Goal: Information Seeking & Learning: Compare options

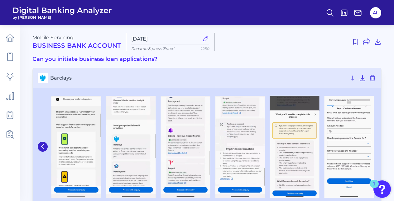
click at [284, 60] on h3 "Can you initiate business loan applications?" at bounding box center [206, 59] width 349 height 7
click at [13, 38] on icon at bounding box center [10, 38] width 8 height 8
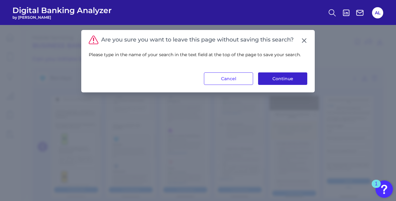
click at [268, 78] on button "Continue" at bounding box center [282, 78] width 49 height 12
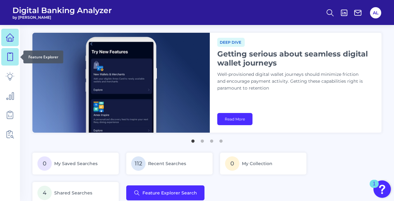
click at [11, 59] on icon at bounding box center [10, 56] width 9 height 9
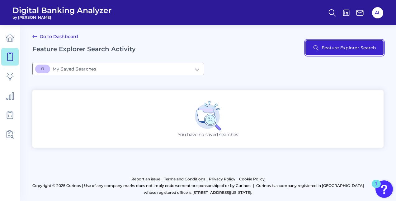
click at [328, 53] on button "Feature Explorer Search" at bounding box center [345, 47] width 78 height 15
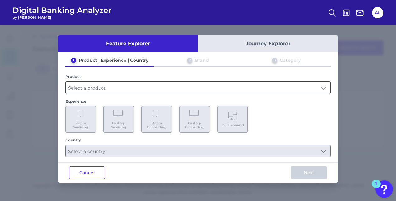
click at [222, 92] on input "text" at bounding box center [198, 88] width 265 height 12
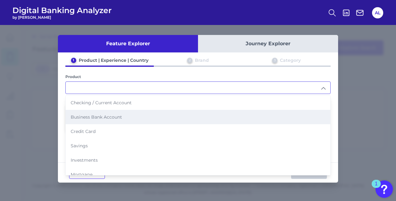
click at [179, 112] on li "Business Bank Account" at bounding box center [198, 117] width 265 height 14
type input "Business Bank Account"
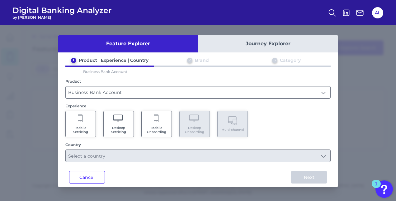
click at [150, 126] on span "Mobile Onboarding" at bounding box center [157, 130] width 24 height 8
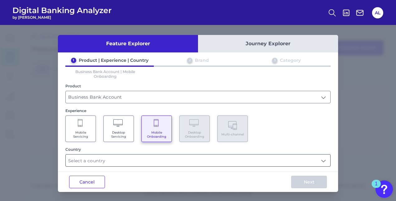
click at [150, 165] on input "text" at bounding box center [198, 160] width 265 height 12
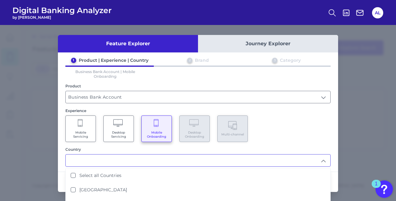
scroll to position [8, 0]
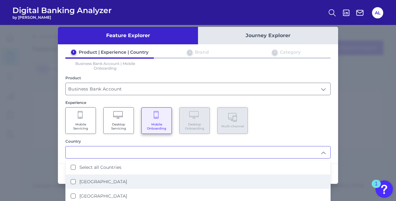
click at [73, 179] on Kingdom "[GEOGRAPHIC_DATA]" at bounding box center [73, 181] width 5 height 5
type input "[GEOGRAPHIC_DATA]"
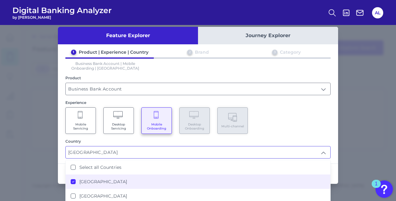
click at [336, 170] on div "Next" at bounding box center [309, 174] width 58 height 20
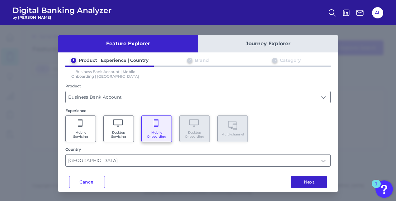
click at [320, 181] on button "Next" at bounding box center [309, 181] width 36 height 12
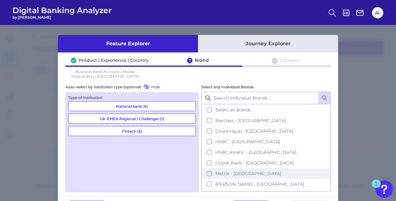
scroll to position [46, 0]
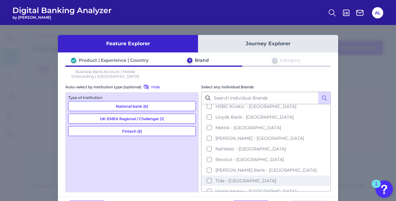
click at [208, 176] on button "Tide - [GEOGRAPHIC_DATA]" at bounding box center [266, 180] width 128 height 11
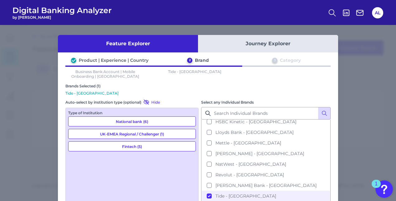
scroll to position [40, 0]
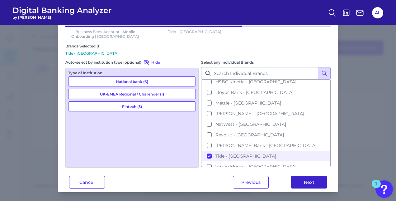
click at [317, 184] on button "Next" at bounding box center [309, 182] width 36 height 12
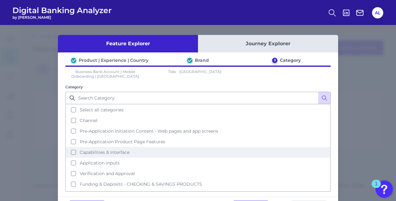
scroll to position [5, 0]
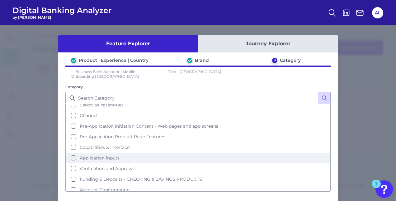
click at [71, 156] on button "Application inputs" at bounding box center [198, 157] width 264 height 11
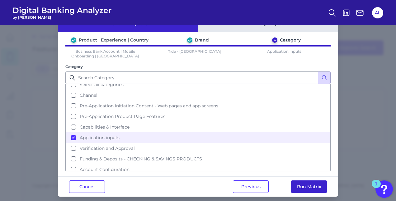
scroll to position [21, 0]
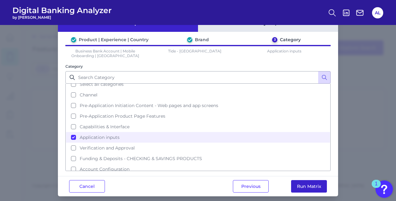
click at [317, 185] on button "Run Matrix" at bounding box center [309, 186] width 36 height 12
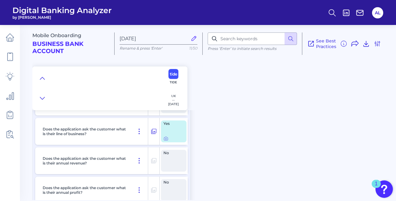
scroll to position [783, 0]
click at [166, 139] on icon at bounding box center [165, 139] width 1 height 1
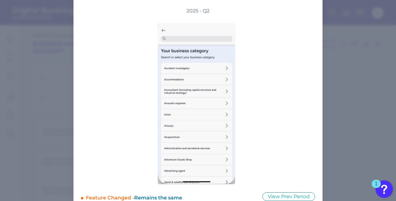
scroll to position [0, 0]
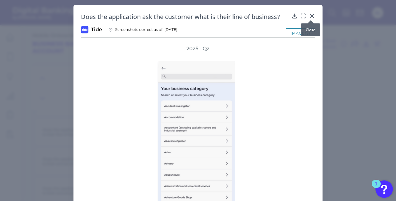
click at [312, 15] on icon at bounding box center [312, 16] width 6 height 6
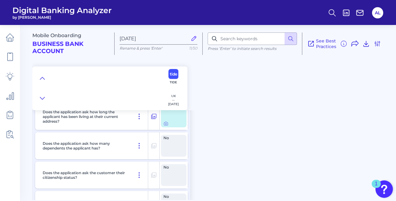
scroll to position [27, 0]
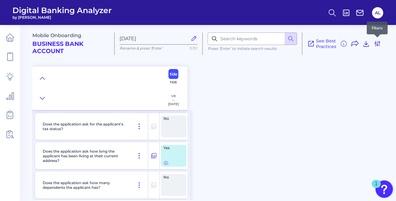
click at [380, 41] on icon at bounding box center [377, 43] width 7 height 7
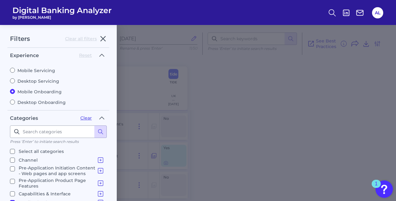
scroll to position [131, 0]
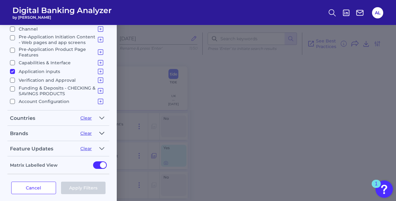
click at [105, 128] on button "button" at bounding box center [102, 133] width 10 height 10
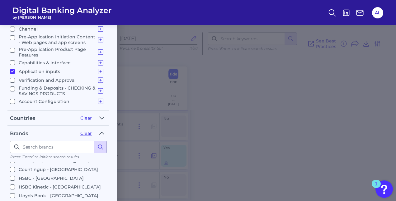
scroll to position [8, 0]
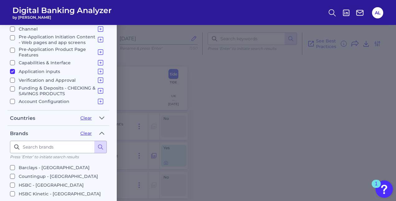
click at [12, 165] on input "Barclays - [GEOGRAPHIC_DATA]" at bounding box center [12, 167] width 5 height 5
checkbox input "true"
click at [12, 182] on input "HSBC - [GEOGRAPHIC_DATA]" at bounding box center [12, 184] width 5 height 5
checkbox input "true"
click at [12, 191] on input "HSBC Kinetic - [GEOGRAPHIC_DATA]" at bounding box center [12, 193] width 5 height 5
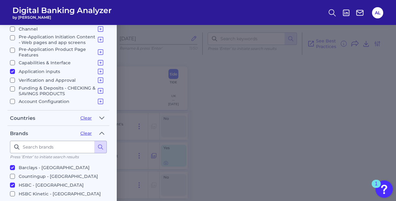
checkbox input "true"
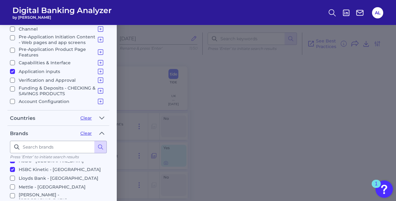
scroll to position [32, 0]
click at [12, 175] on input "HSBC - [GEOGRAPHIC_DATA]" at bounding box center [12, 177] width 5 height 5
checkbox input "false"
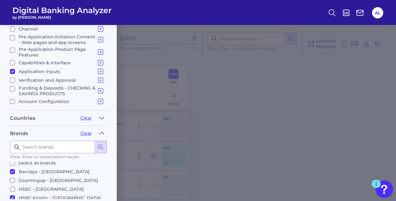
click at [12, 169] on input "Barclays - [GEOGRAPHIC_DATA]" at bounding box center [12, 171] width 5 height 5
checkbox input "false"
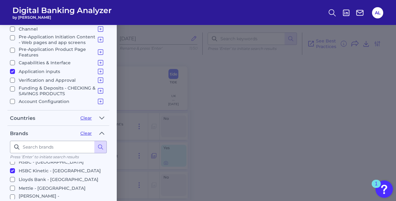
click at [12, 185] on input "Mettle - [GEOGRAPHIC_DATA]" at bounding box center [12, 187] width 5 height 5
checkbox input "true"
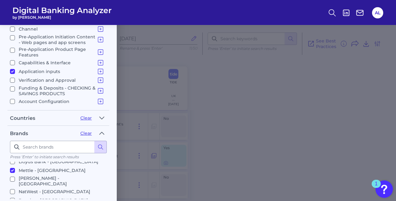
scroll to position [76, 0]
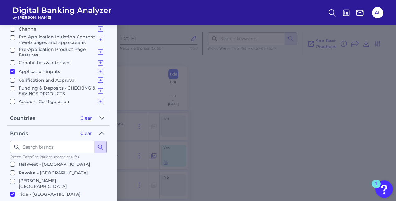
click at [13, 200] on input "Virgin Money - [GEOGRAPHIC_DATA]" at bounding box center [12, 202] width 5 height 5
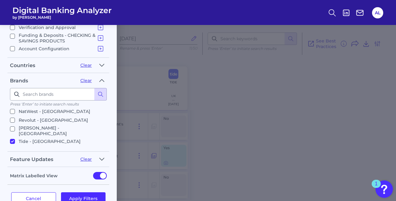
scroll to position [187, 0]
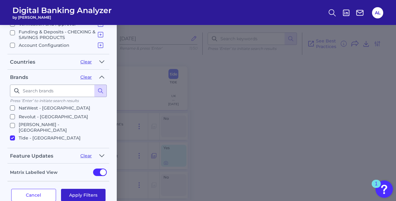
click at [100, 188] on button "Apply Filters" at bounding box center [83, 194] width 45 height 12
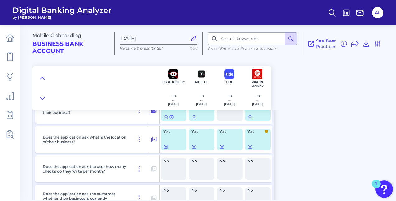
scroll to position [667, 0]
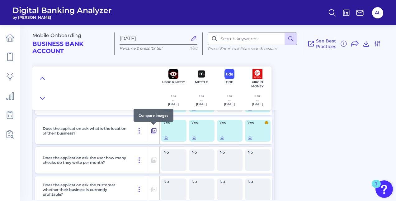
click at [154, 130] on icon at bounding box center [154, 130] width 6 height 7
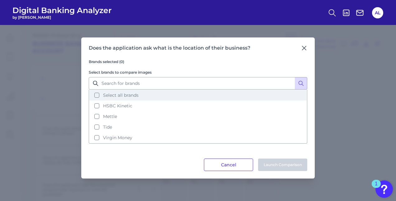
click at [97, 95] on button "Select all brands" at bounding box center [197, 95] width 217 height 11
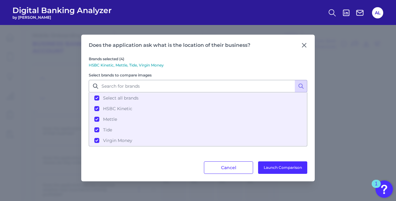
click at [277, 175] on div "Does the application ask what is the location of their business? Brands selecte…" at bounding box center [198, 108] width 234 height 146
click at [280, 170] on button "Launch Comparison" at bounding box center [282, 167] width 49 height 12
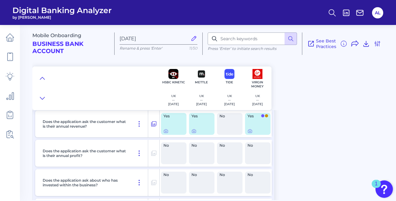
scroll to position [819, 0]
click at [250, 131] on icon at bounding box center [250, 131] width 1 height 1
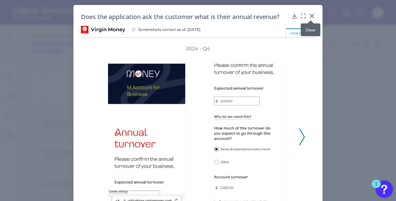
click at [310, 18] on div at bounding box center [311, 20] width 6 height 6
click at [310, 15] on icon at bounding box center [312, 16] width 4 height 4
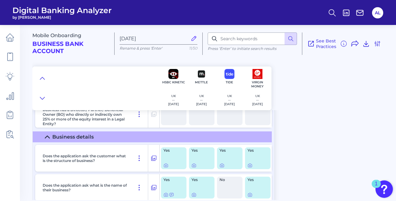
scroll to position [579, 0]
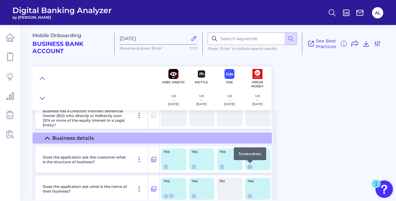
click at [250, 167] on icon at bounding box center [250, 166] width 5 height 5
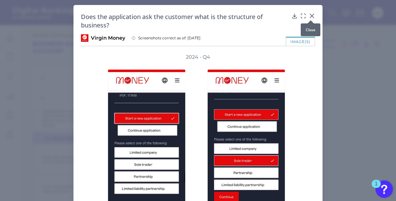
click at [311, 16] on icon at bounding box center [312, 16] width 4 height 4
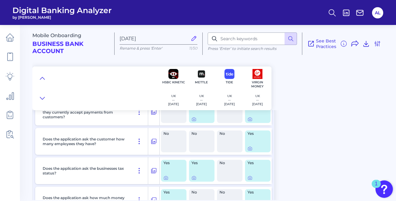
scroll to position [1037, 0]
click at [194, 177] on icon at bounding box center [193, 177] width 1 height 1
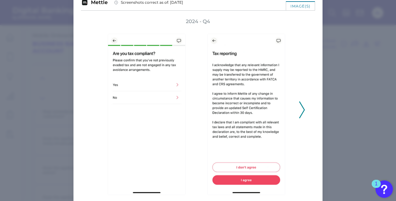
scroll to position [0, 0]
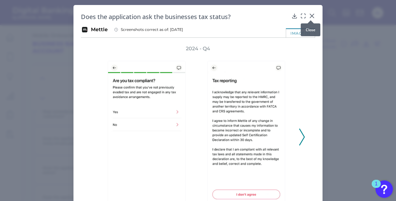
click at [310, 14] on icon at bounding box center [312, 16] width 4 height 4
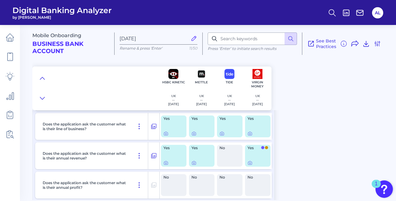
scroll to position [788, 0]
click at [165, 163] on icon at bounding box center [166, 163] width 5 height 5
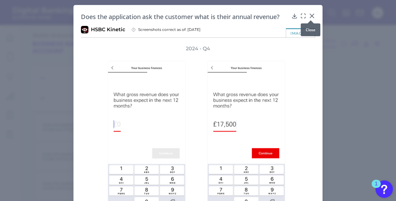
click at [313, 14] on icon at bounding box center [312, 16] width 6 height 6
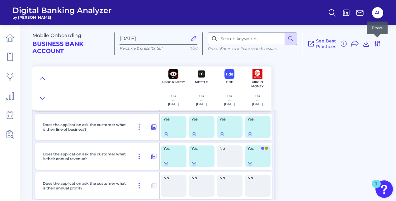
click at [378, 44] on icon at bounding box center [377, 43] width 7 height 7
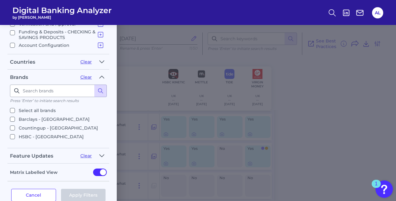
scroll to position [76, 0]
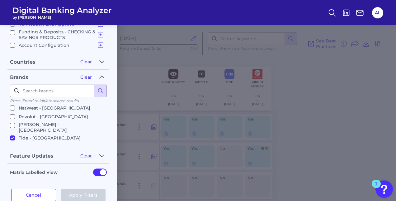
click at [11, 144] on input "Virgin Money - [GEOGRAPHIC_DATA]" at bounding box center [12, 146] width 5 height 5
checkbox input "false"
click at [13, 135] on input "Tide - [GEOGRAPHIC_DATA]" at bounding box center [12, 137] width 5 height 5
checkbox input "false"
click at [12, 123] on input "[PERSON_NAME] - [GEOGRAPHIC_DATA]" at bounding box center [12, 125] width 5 height 5
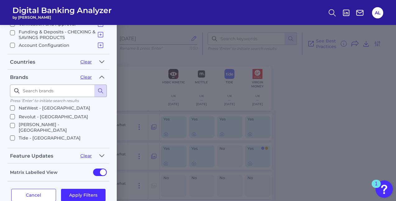
checkbox input "true"
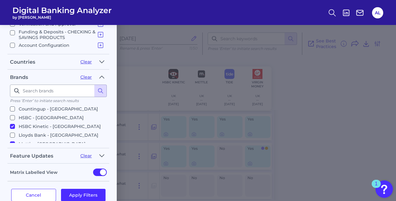
scroll to position [19, 0]
click at [14, 115] on input "HSBC - [GEOGRAPHIC_DATA]" at bounding box center [12, 117] width 5 height 5
checkbox input "true"
click at [12, 124] on input "HSBC Kinetic - [GEOGRAPHIC_DATA]" at bounding box center [12, 126] width 5 height 5
checkbox input "false"
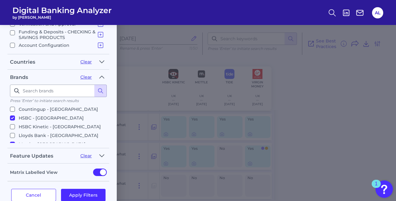
scroll to position [22, 0]
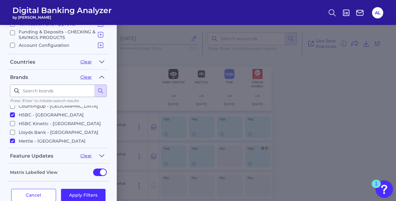
click at [11, 138] on input "Mettle - [GEOGRAPHIC_DATA]" at bounding box center [12, 140] width 5 height 5
checkbox input "false"
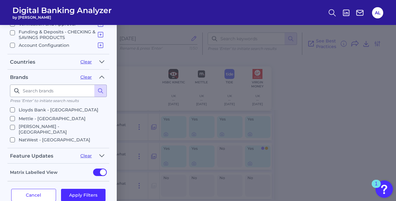
scroll to position [44, 0]
click at [14, 137] on input "NatWest - [GEOGRAPHIC_DATA]" at bounding box center [12, 139] width 5 height 5
checkbox input "true"
click at [87, 190] on button "Apply Filters" at bounding box center [83, 194] width 45 height 12
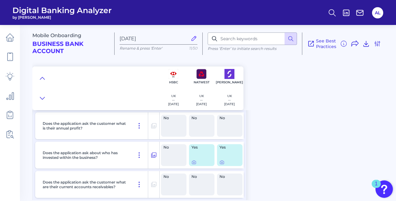
scroll to position [848, 0]
click at [223, 161] on icon at bounding box center [222, 161] width 5 height 5
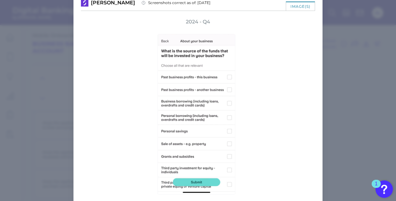
scroll to position [0, 0]
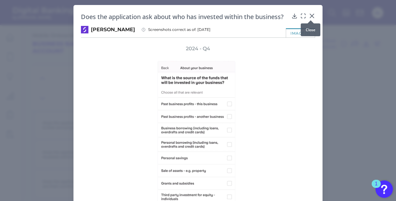
click at [312, 17] on icon at bounding box center [312, 16] width 4 height 4
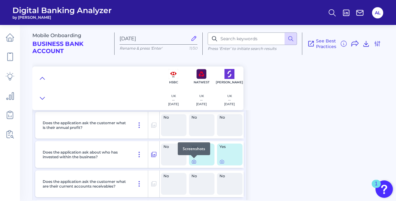
click at [194, 162] on icon at bounding box center [193, 161] width 1 height 1
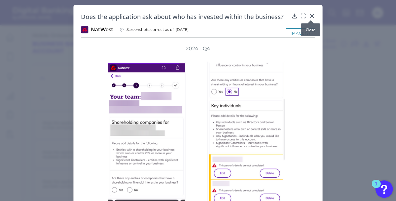
click at [310, 18] on div at bounding box center [311, 20] width 6 height 6
click at [311, 14] on icon at bounding box center [312, 16] width 6 height 6
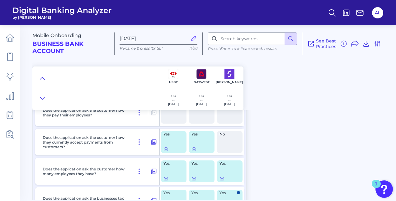
scroll to position [1008, 0]
click at [193, 149] on icon at bounding box center [193, 148] width 1 height 1
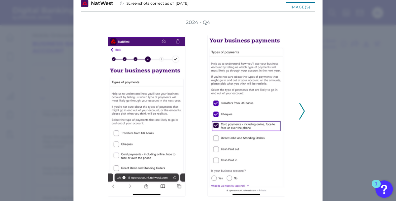
scroll to position [0, 0]
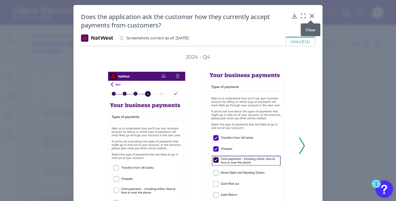
click at [310, 16] on icon at bounding box center [312, 16] width 6 height 6
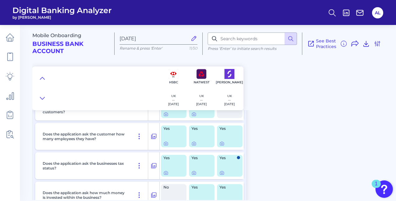
scroll to position [1049, 0]
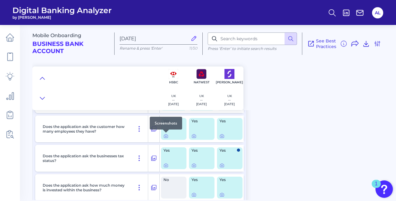
click at [167, 135] on div at bounding box center [166, 132] width 6 height 6
click at [166, 136] on icon at bounding box center [166, 135] width 5 height 5
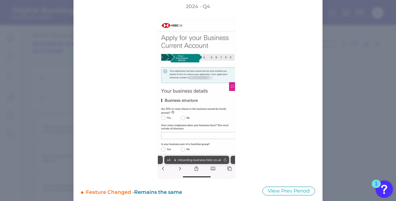
scroll to position [0, 0]
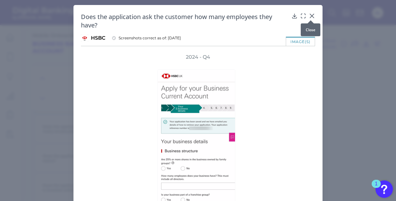
click at [309, 18] on div at bounding box center [311, 20] width 6 height 6
click at [311, 16] on icon at bounding box center [312, 16] width 4 height 4
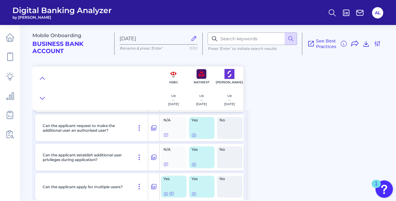
scroll to position [477, 0]
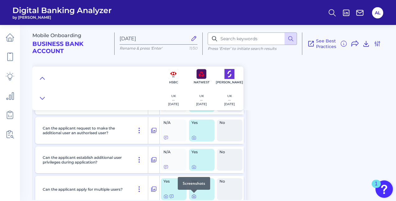
click at [193, 196] on icon at bounding box center [194, 195] width 5 height 5
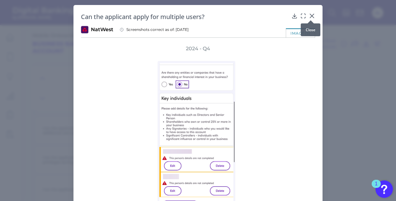
click at [310, 17] on icon at bounding box center [312, 16] width 6 height 6
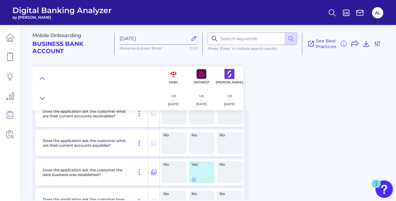
scroll to position [926, 0]
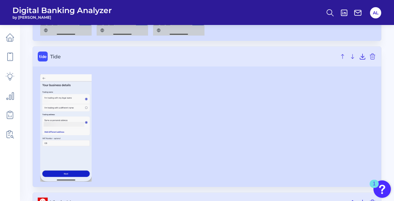
scroll to position [314, 0]
